Goal: Book appointment/travel/reservation

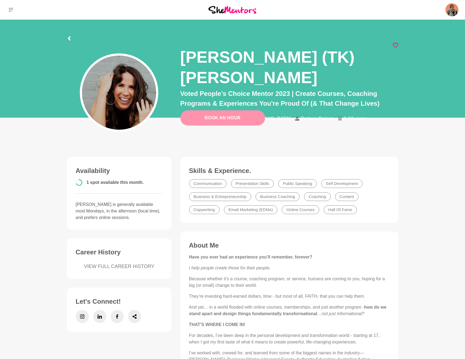
click at [246, 121] on link "Book An Hour" at bounding box center [222, 117] width 85 height 15
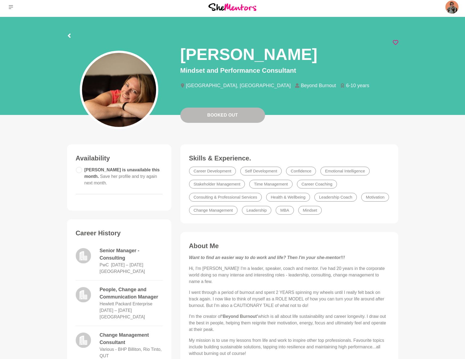
scroll to position [3, 0]
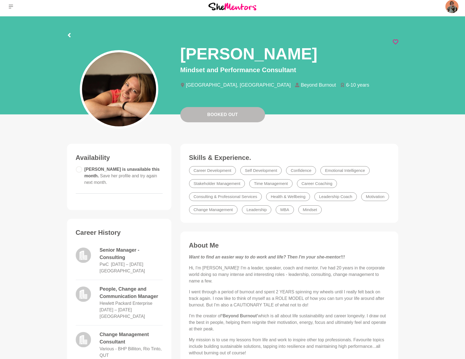
click at [398, 42] on icon at bounding box center [395, 41] width 5 height 5
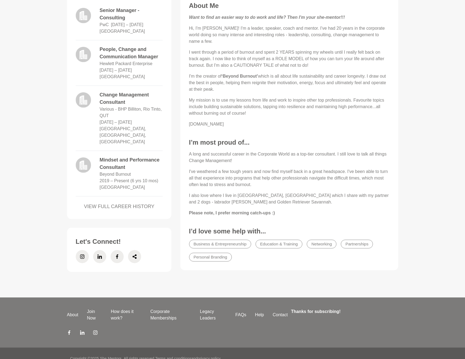
scroll to position [247, 0]
